Goal: Transaction & Acquisition: Book appointment/travel/reservation

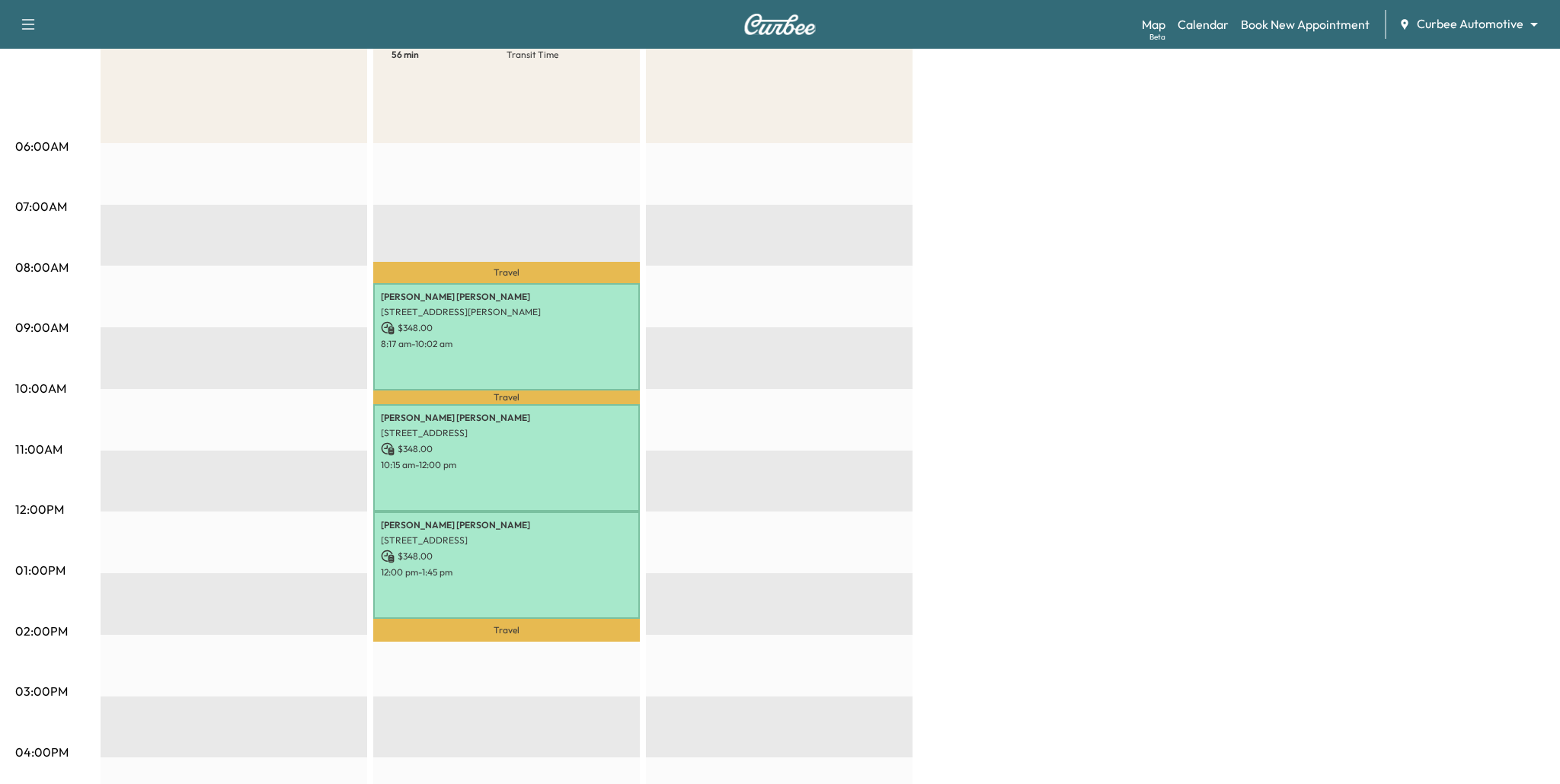
scroll to position [11, 0]
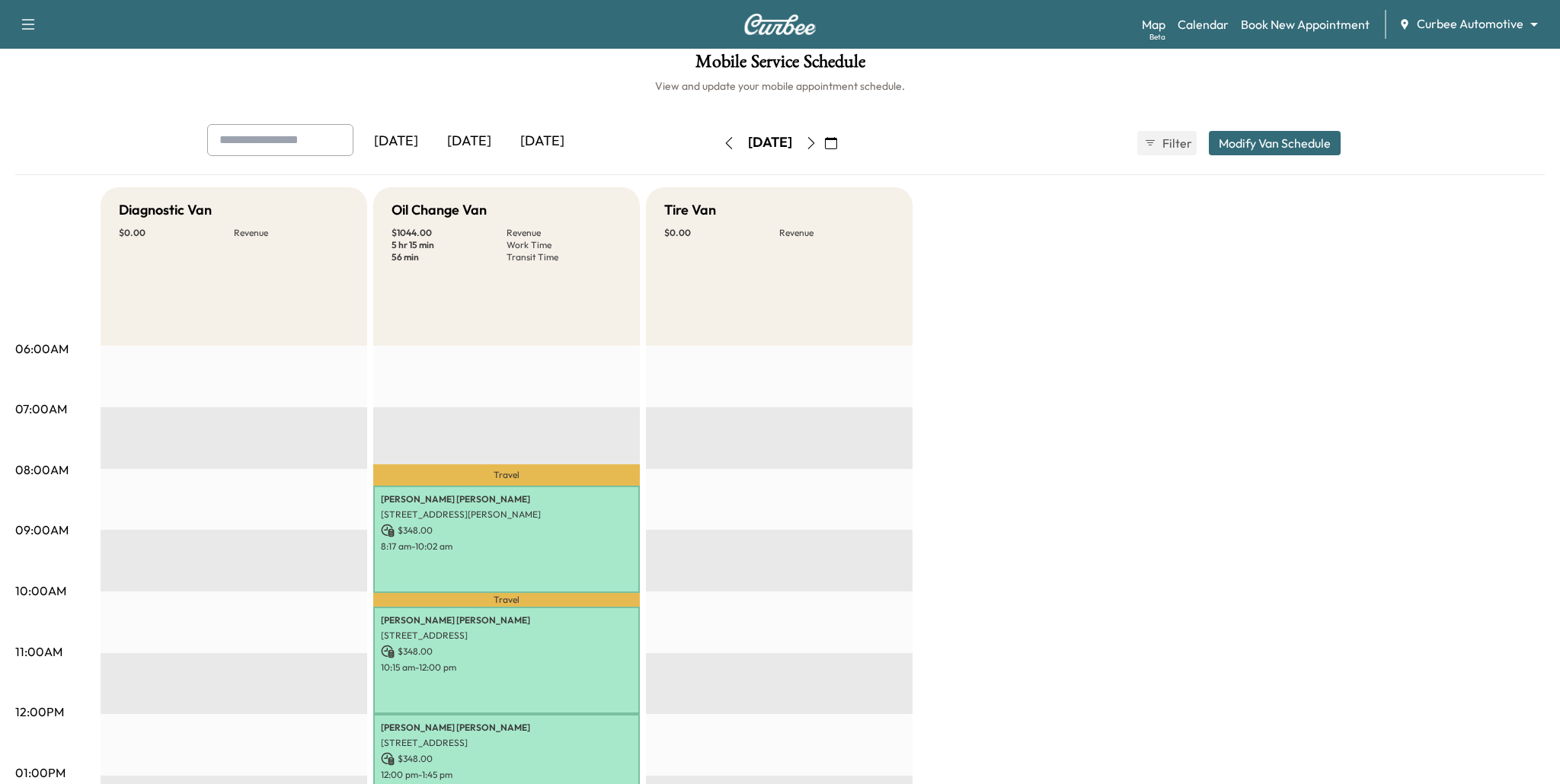
click at [817, 140] on icon "button" at bounding box center [811, 143] width 12 height 12
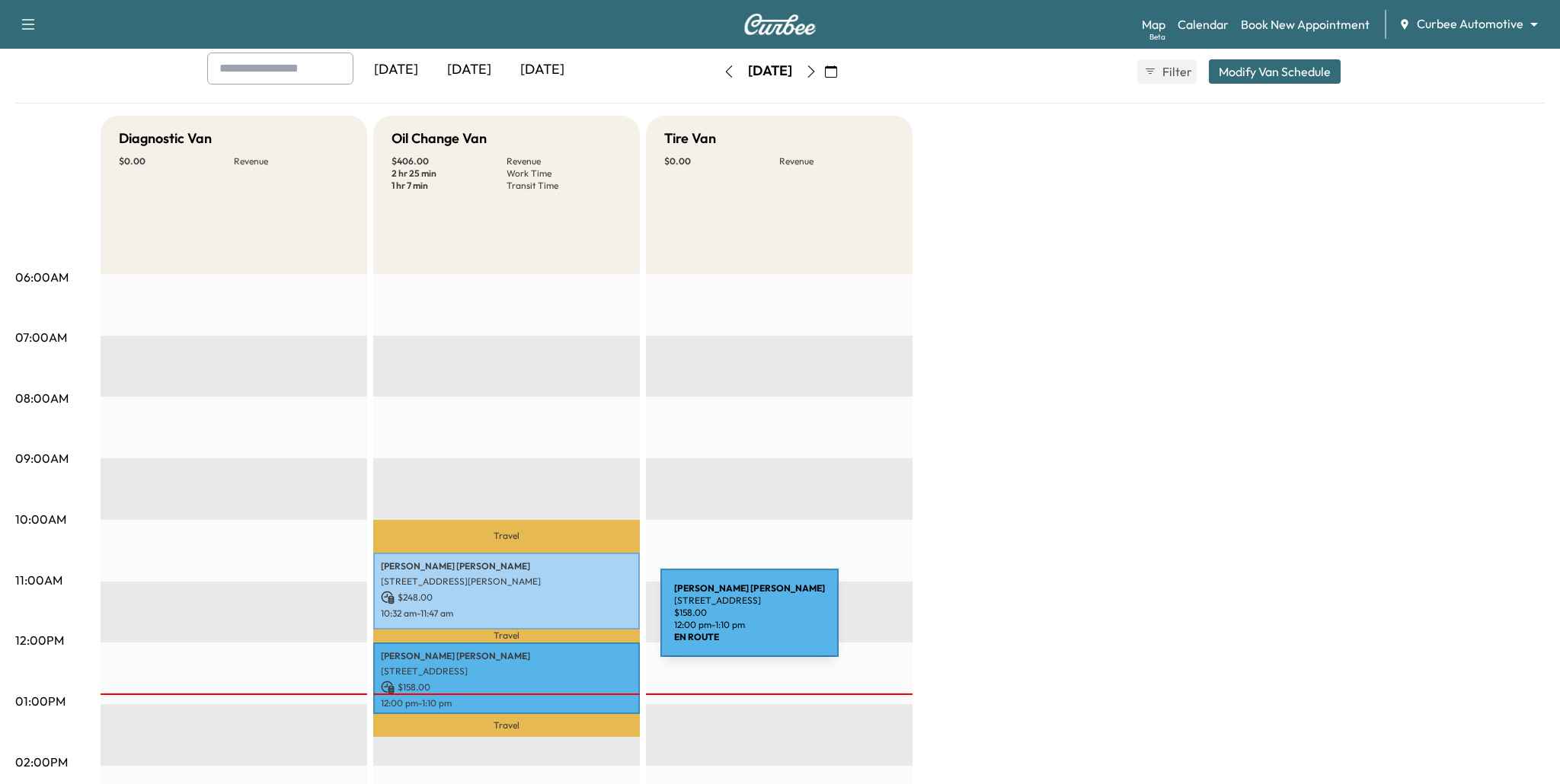
scroll to position [44, 0]
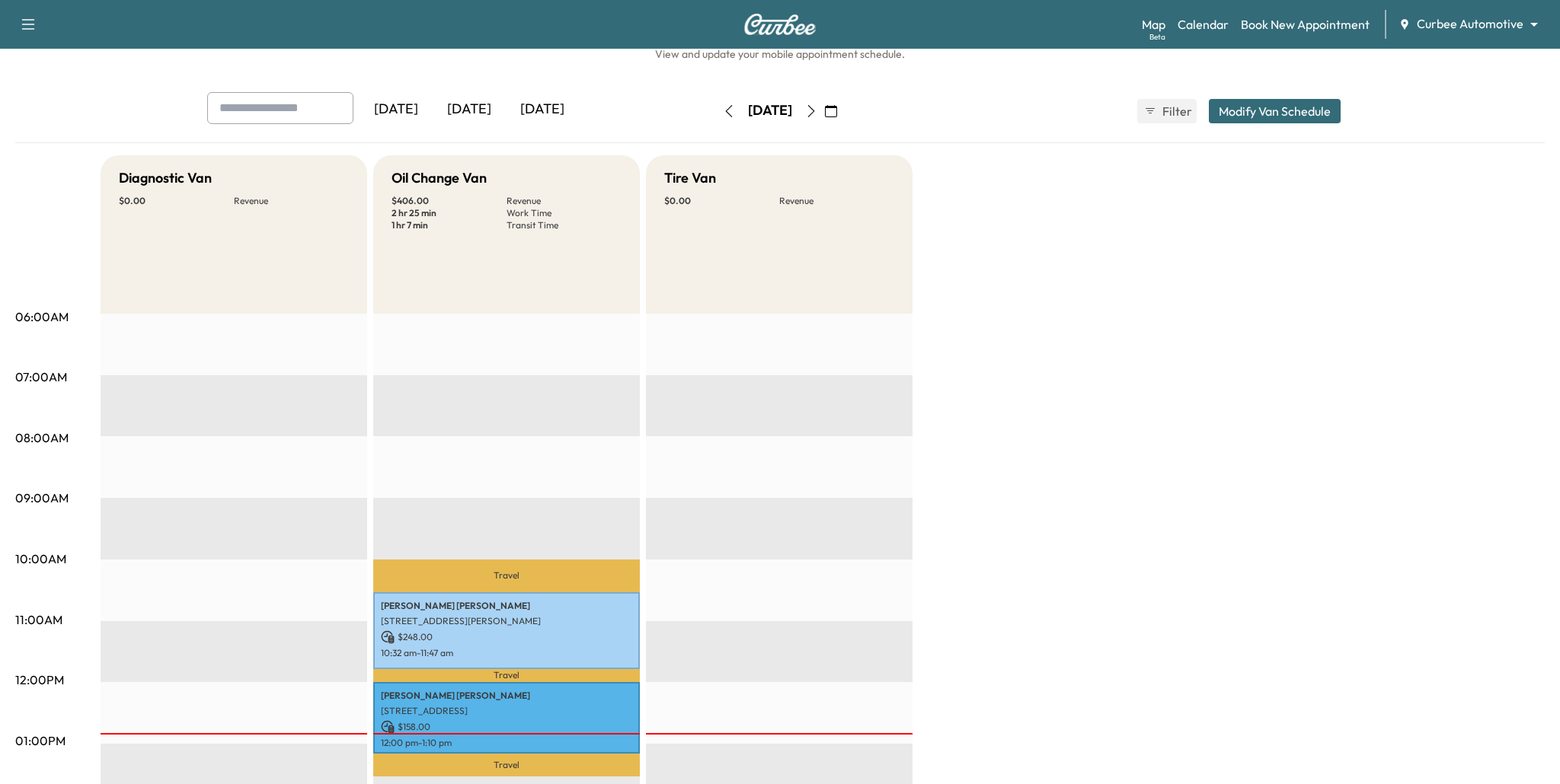
click at [824, 103] on button "button" at bounding box center [811, 111] width 26 height 24
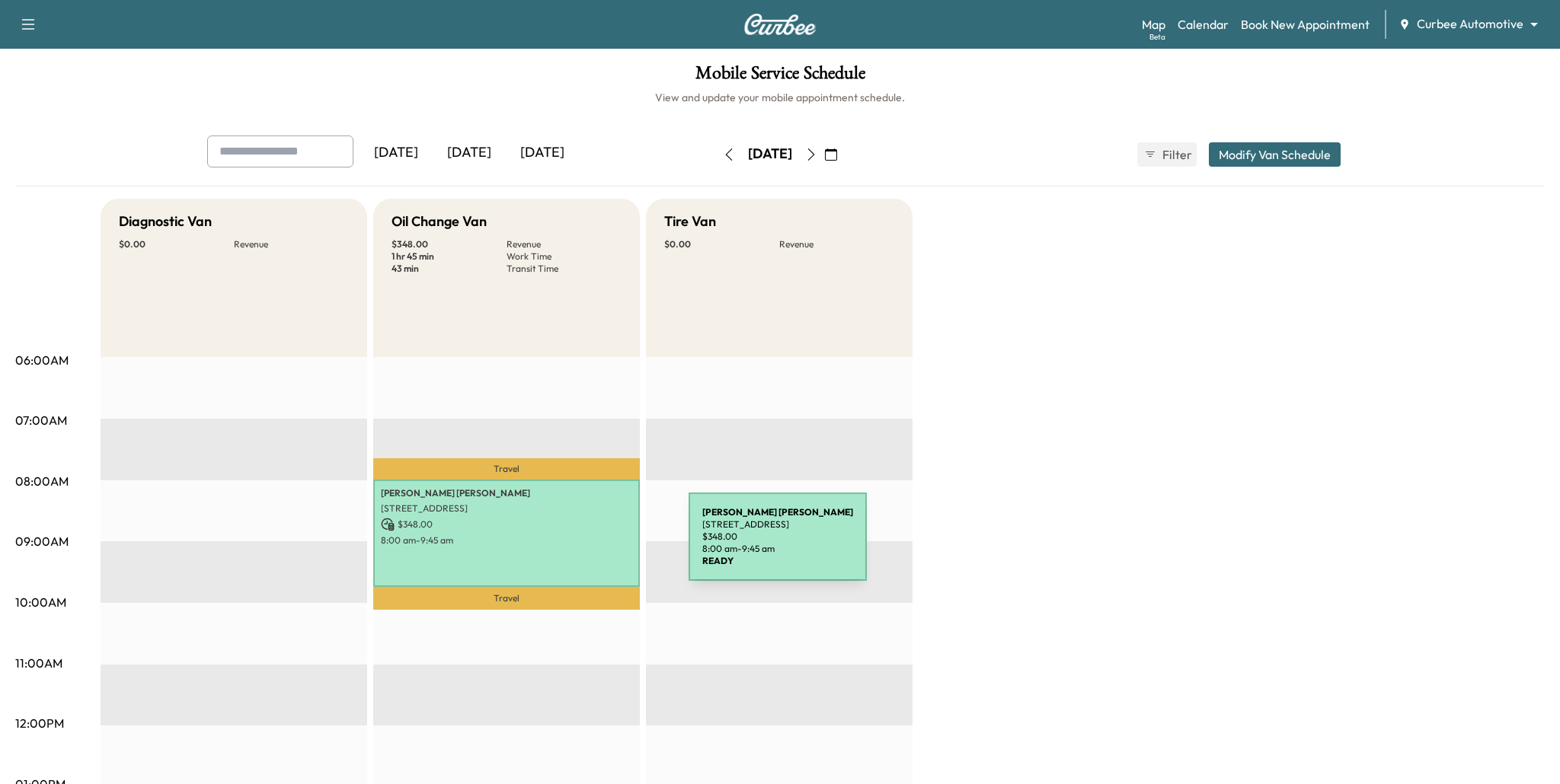
click at [572, 546] on p "8:00 am - 9:45 am" at bounding box center [506, 540] width 251 height 12
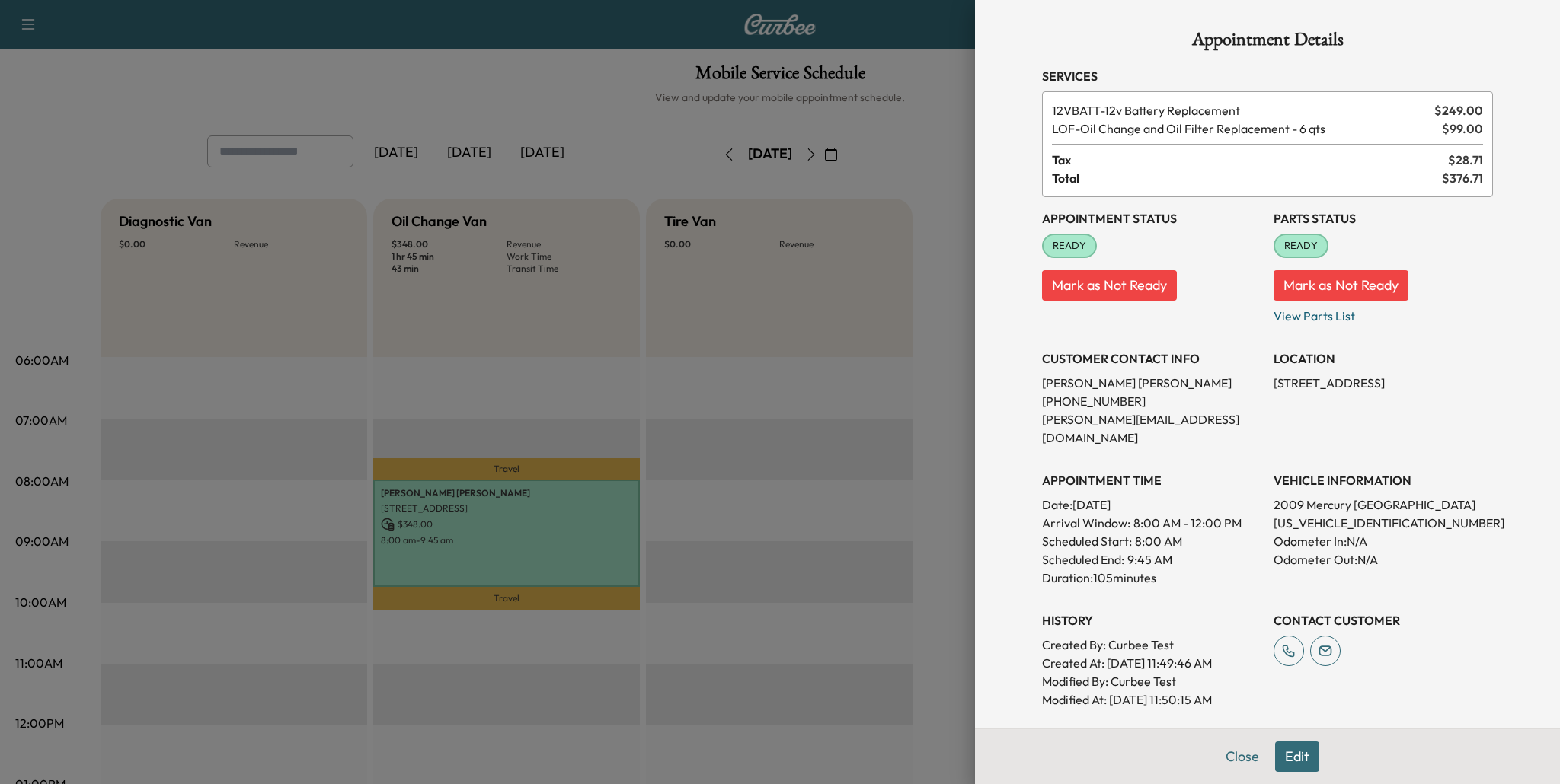
click at [873, 447] on div at bounding box center [780, 392] width 1560 height 784
